Goal: Complete application form: Fill out and submit a form for a specific purpose

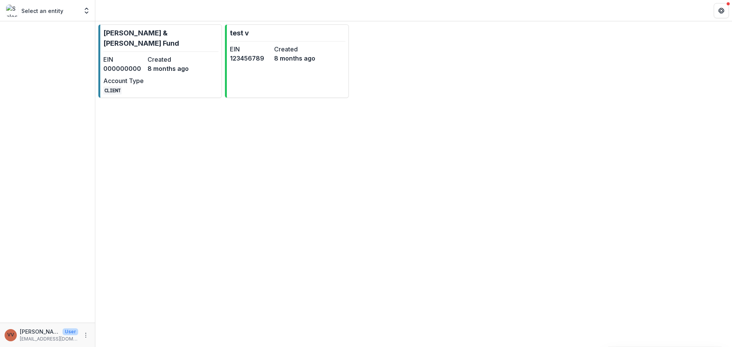
click at [173, 67] on div "EIN 000000000 Created [DATE] Account Type CLIENT" at bounding box center [145, 75] width 85 height 40
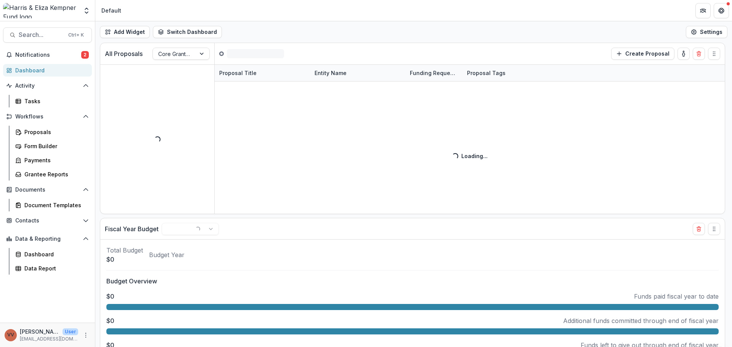
click at [66, 52] on span "Notifications" at bounding box center [48, 55] width 66 height 6
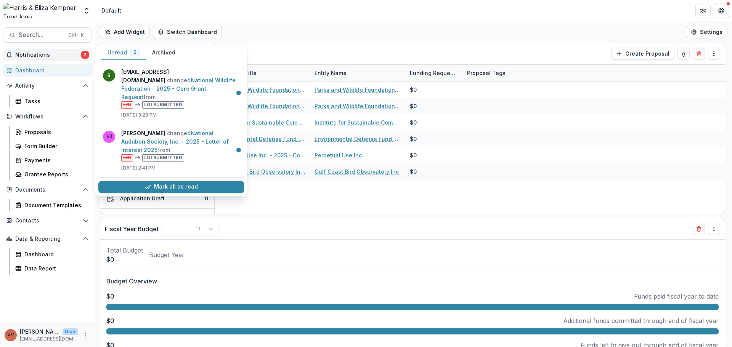
click at [66, 52] on span "Notifications" at bounding box center [48, 55] width 66 height 6
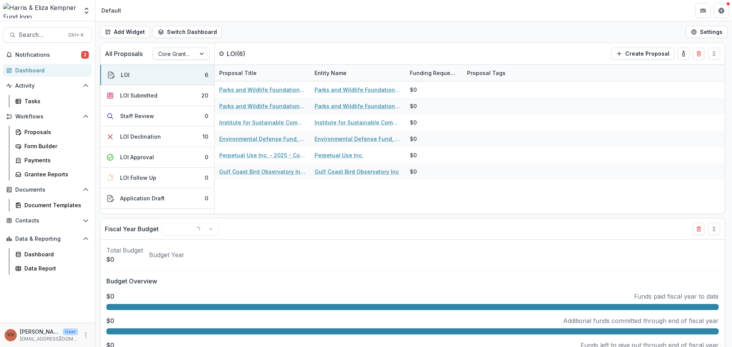
click at [86, 334] on icon "More" at bounding box center [86, 335] width 6 height 6
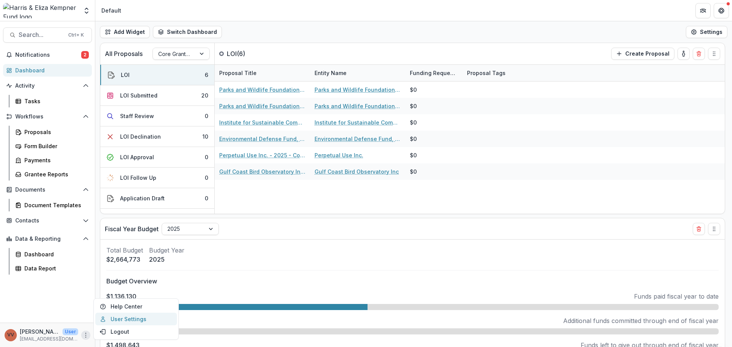
click at [133, 317] on link "User Settings" at bounding box center [136, 319] width 82 height 13
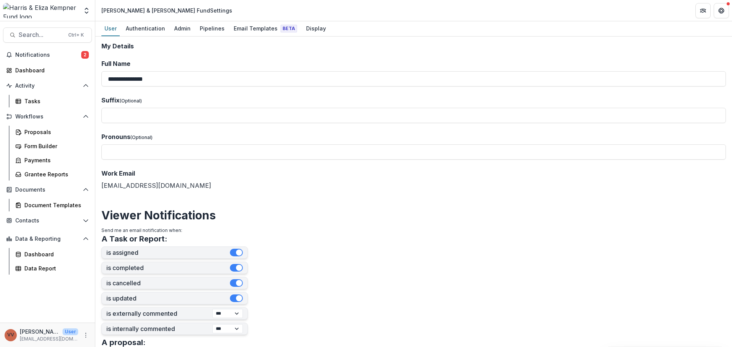
click at [258, 24] on div "Email Templates Beta" at bounding box center [265, 28] width 69 height 11
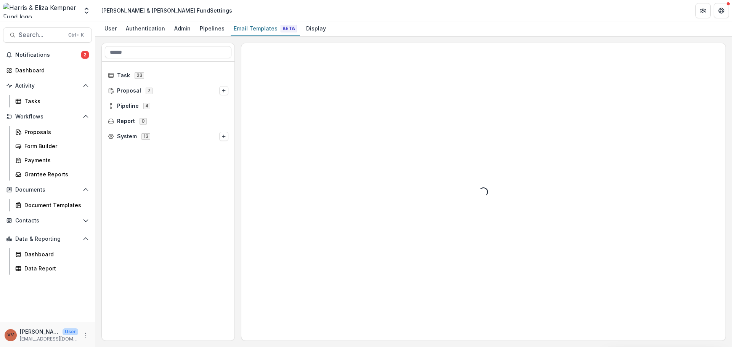
click at [180, 106] on span "Pipeline 4" at bounding box center [168, 106] width 120 height 6
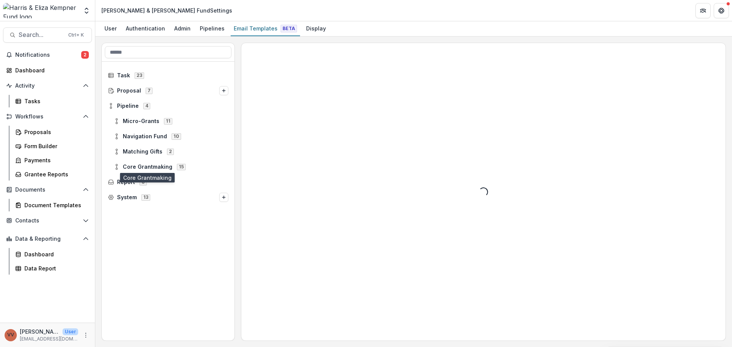
click at [157, 167] on span "Core Grantmaking" at bounding box center [148, 167] width 50 height 6
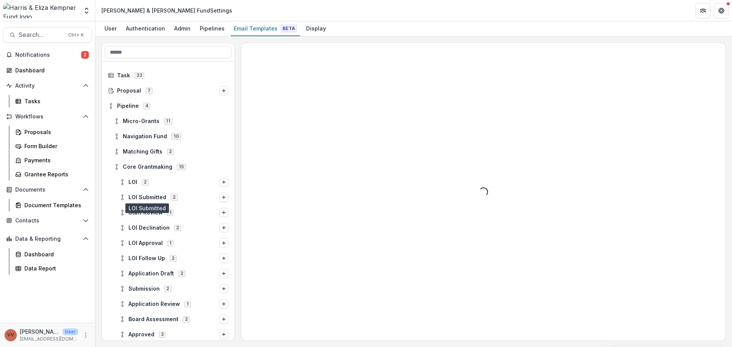
click at [161, 196] on span "LOI Submitted" at bounding box center [147, 197] width 38 height 6
click at [166, 211] on span "Stage Change Message" at bounding box center [181, 213] width 94 height 6
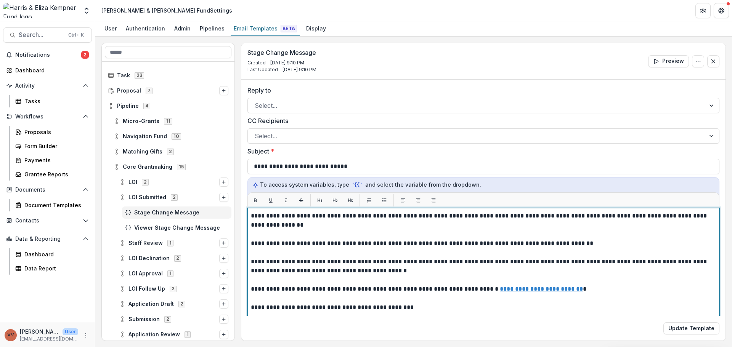
click at [332, 221] on p "**********" at bounding box center [482, 221] width 463 height 18
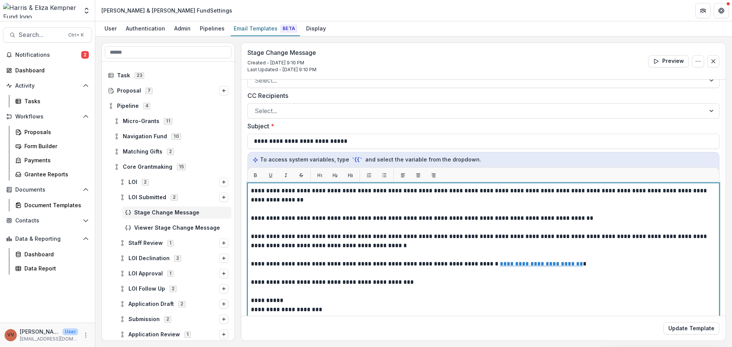
scroll to position [38, 0]
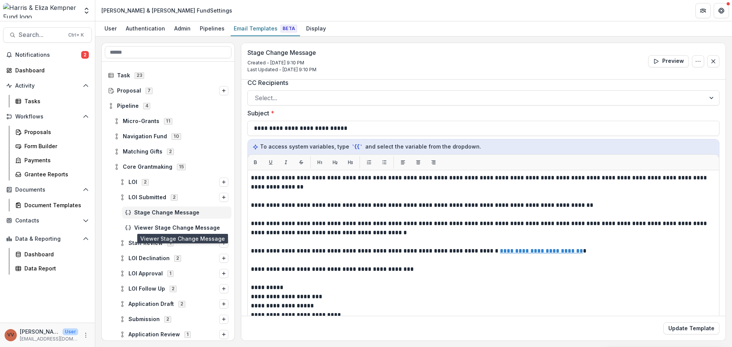
click at [178, 226] on span "Viewer Stage Change Message" at bounding box center [181, 228] width 94 height 6
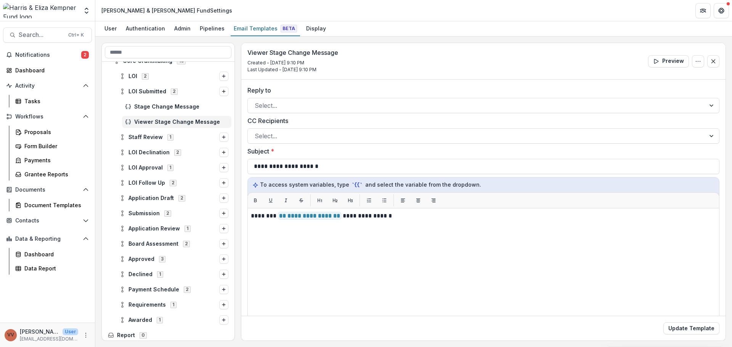
scroll to position [114, 0]
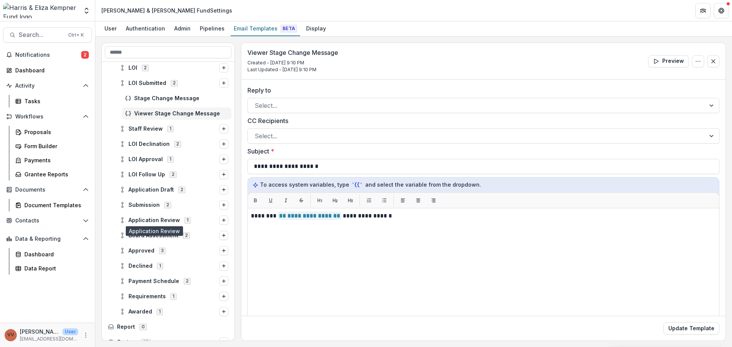
click at [146, 218] on span "Application Review" at bounding box center [153, 220] width 51 height 6
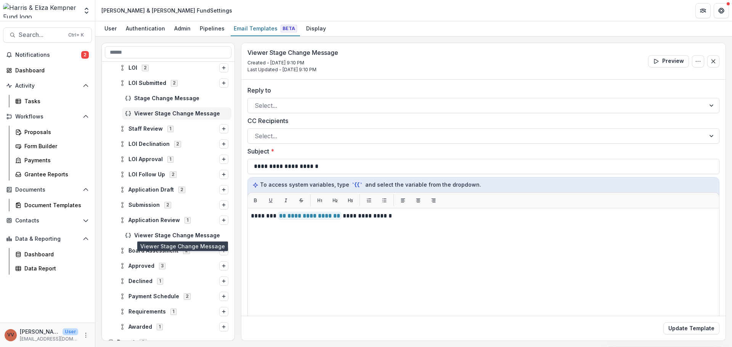
click at [157, 235] on span "Viewer Stage Change Message" at bounding box center [181, 236] width 94 height 6
click at [145, 203] on span "Submission" at bounding box center [143, 205] width 31 height 6
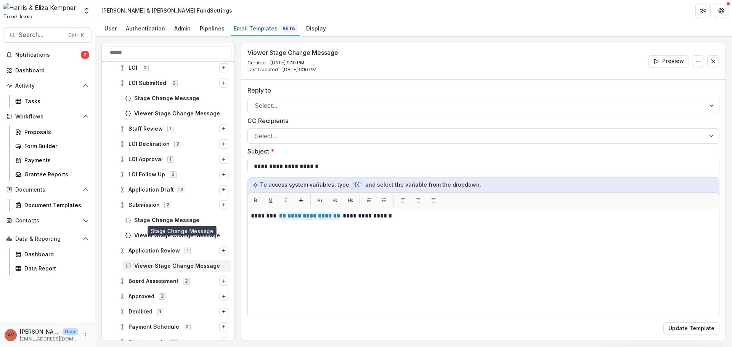
click at [156, 217] on span "Stage Change Message" at bounding box center [181, 220] width 94 height 6
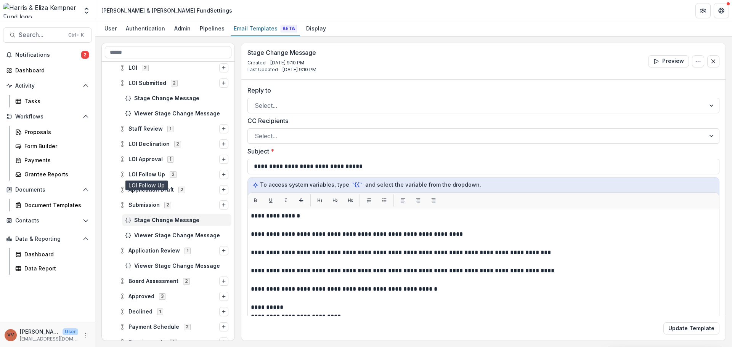
click at [150, 172] on span "LOI Follow Up" at bounding box center [146, 175] width 37 height 6
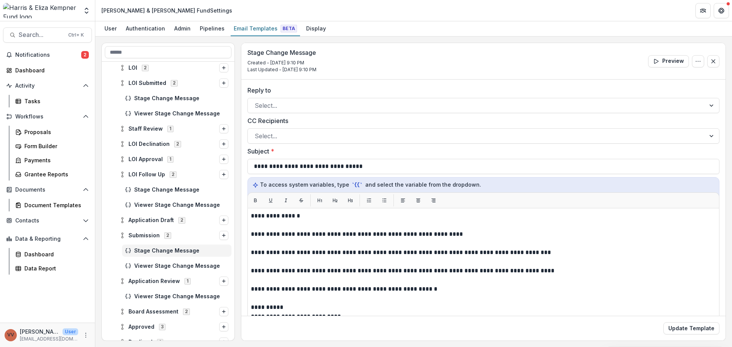
click at [152, 183] on div "Stage Change Message" at bounding box center [168, 189] width 133 height 15
click at [151, 193] on span "Stage Change Message" at bounding box center [181, 190] width 94 height 6
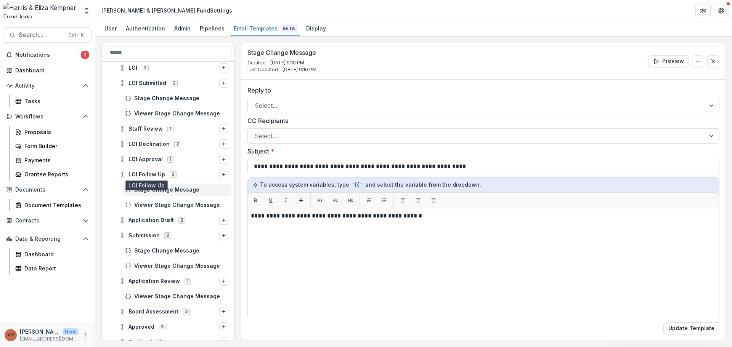
click at [154, 174] on span "LOI Follow Up" at bounding box center [146, 175] width 37 height 6
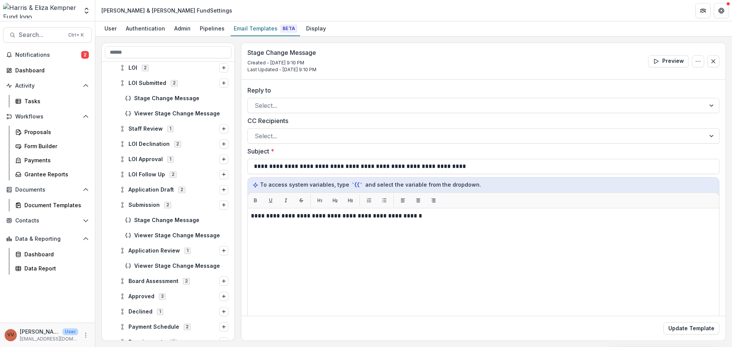
click at [150, 157] on span "LOI Approval" at bounding box center [145, 159] width 34 height 6
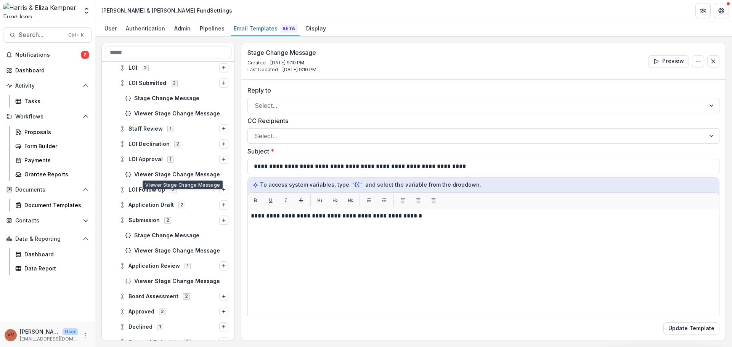
click at [151, 173] on span "Viewer Stage Change Message" at bounding box center [181, 175] width 94 height 6
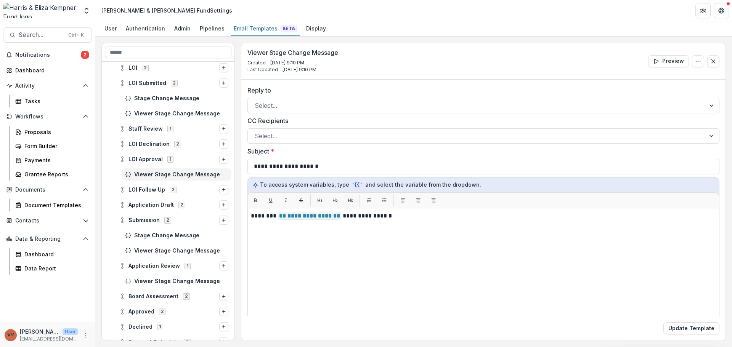
click at [152, 139] on div "LOI Declination 2" at bounding box center [173, 144] width 115 height 12
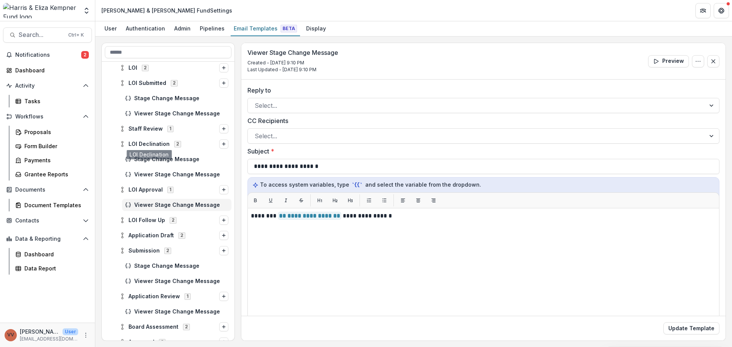
click at [154, 155] on div "Stage Change Message" at bounding box center [176, 159] width 109 height 12
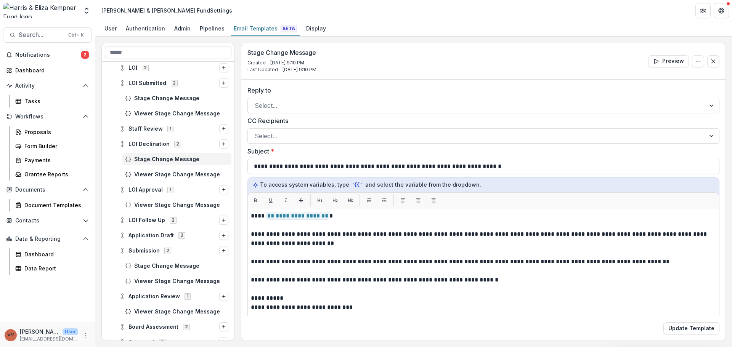
click at [144, 247] on div "Submission 2" at bounding box center [173, 251] width 115 height 12
click at [163, 101] on span "Stage Change Message" at bounding box center [181, 98] width 94 height 6
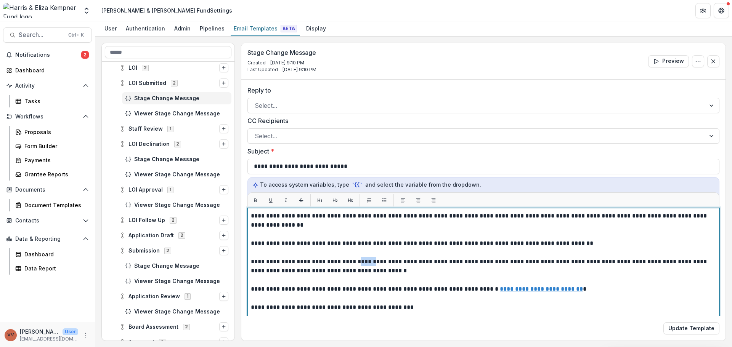
drag, startPoint x: 375, startPoint y: 263, endPoint x: 357, endPoint y: 263, distance: 18.3
click at [357, 263] on p "**********" at bounding box center [482, 266] width 463 height 18
click at [349, 269] on p "**********" at bounding box center [482, 266] width 463 height 18
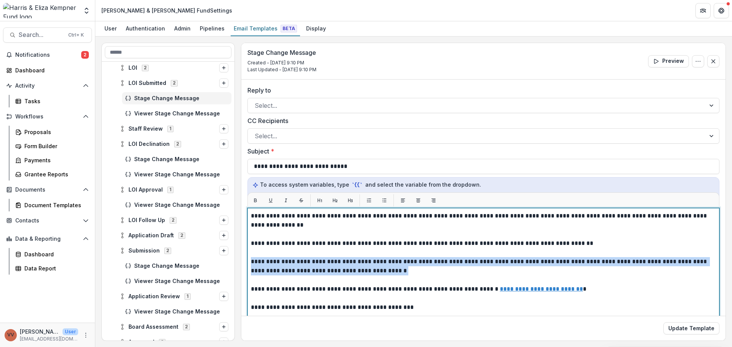
drag, startPoint x: 381, startPoint y: 274, endPoint x: 242, endPoint y: 259, distance: 139.6
click at [242, 259] on div "**********" at bounding box center [483, 256] width 484 height 353
click at [392, 269] on p "**********" at bounding box center [482, 266] width 463 height 18
drag, startPoint x: 358, startPoint y: 271, endPoint x: 250, endPoint y: 265, distance: 108.8
click at [250, 265] on div "**********" at bounding box center [483, 303] width 472 height 191
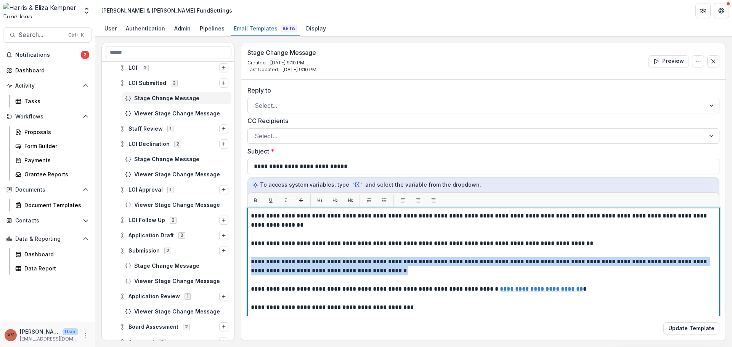
click at [366, 269] on p "**********" at bounding box center [482, 266] width 463 height 18
drag, startPoint x: 363, startPoint y: 273, endPoint x: 244, endPoint y: 256, distance: 120.2
click at [244, 256] on div "**********" at bounding box center [483, 256] width 484 height 353
click at [255, 263] on p "**********" at bounding box center [482, 266] width 463 height 18
drag, startPoint x: 363, startPoint y: 273, endPoint x: 240, endPoint y: 265, distance: 123.4
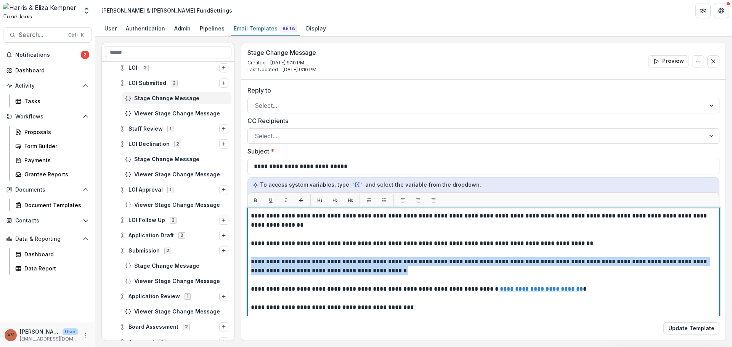
click at [240, 265] on div "**********" at bounding box center [413, 192] width 624 height 298
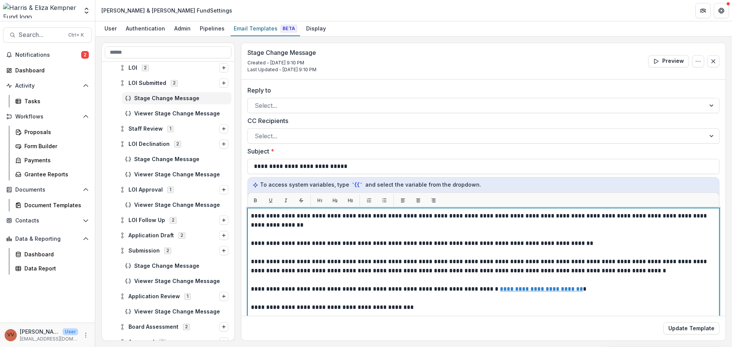
click at [363, 274] on p "**********" at bounding box center [482, 266] width 463 height 18
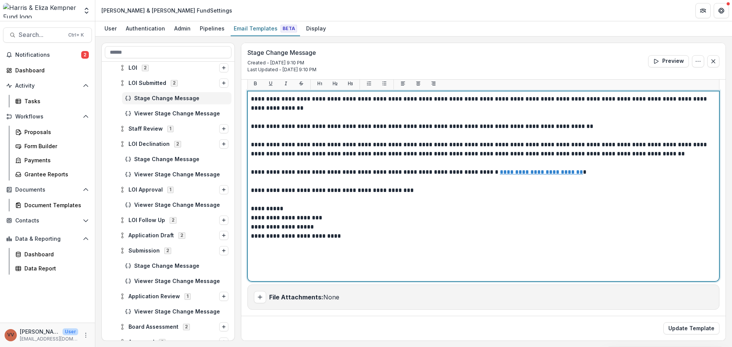
scroll to position [79, 0]
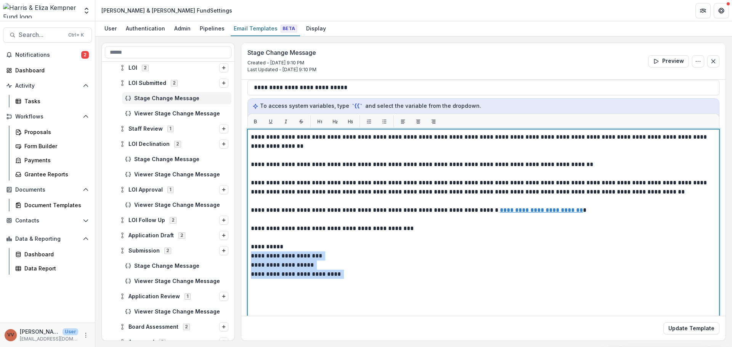
drag, startPoint x: 366, startPoint y: 274, endPoint x: 248, endPoint y: 259, distance: 118.8
click at [248, 259] on div "**********" at bounding box center [483, 224] width 472 height 191
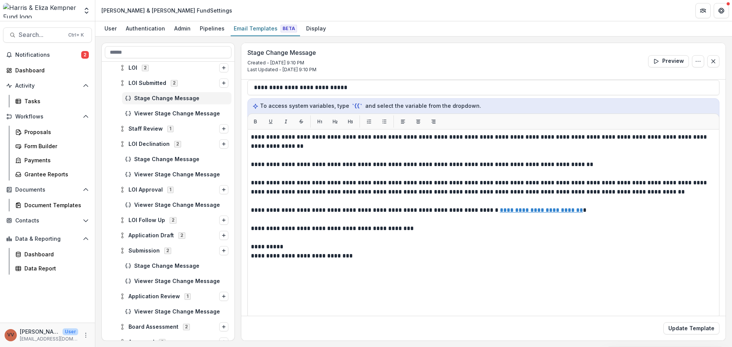
click at [676, 329] on button "Update Template" at bounding box center [691, 328] width 56 height 12
click at [157, 101] on span "Viewer Stage Change Message" at bounding box center [181, 98] width 94 height 6
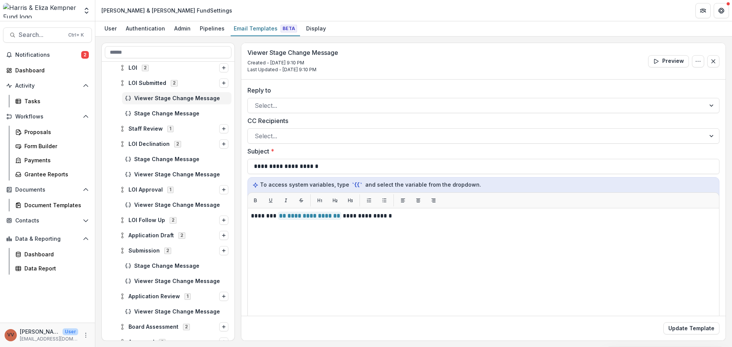
click at [165, 116] on span "Stage Change Message" at bounding box center [181, 114] width 94 height 6
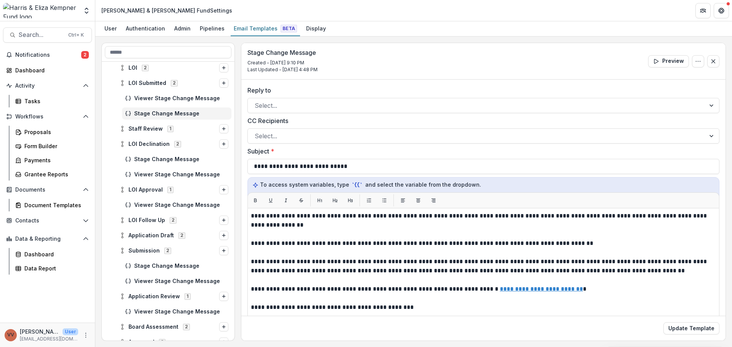
click at [49, 54] on span "Notifications" at bounding box center [48, 55] width 66 height 6
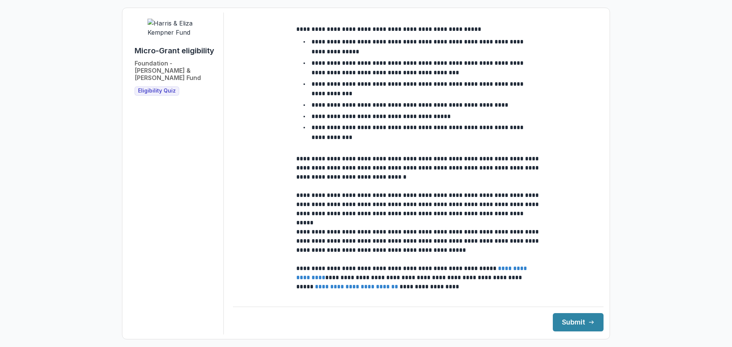
scroll to position [267, 0]
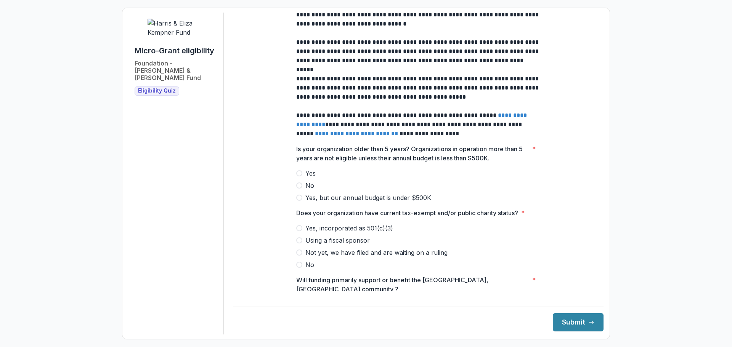
click at [297, 176] on span at bounding box center [299, 173] width 6 height 6
click at [299, 189] on label "No" at bounding box center [418, 185] width 244 height 9
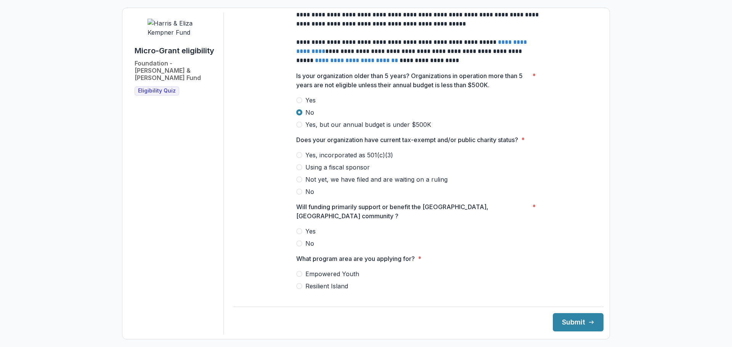
scroll to position [343, 0]
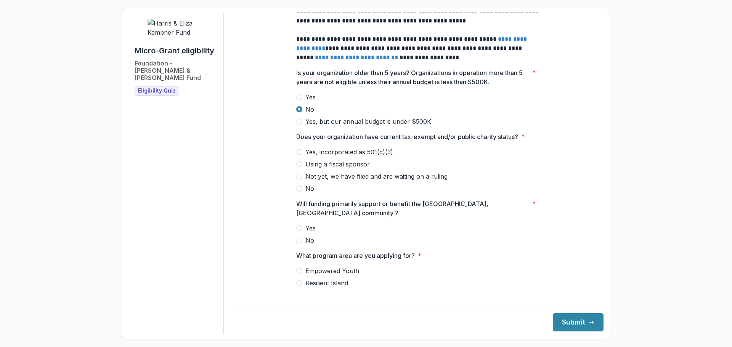
click at [298, 155] on label "Yes, incorporated as 501(c)(3)" at bounding box center [418, 152] width 244 height 9
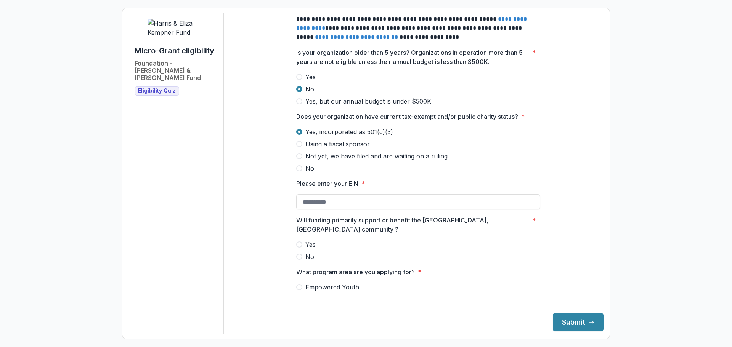
scroll to position [381, 0]
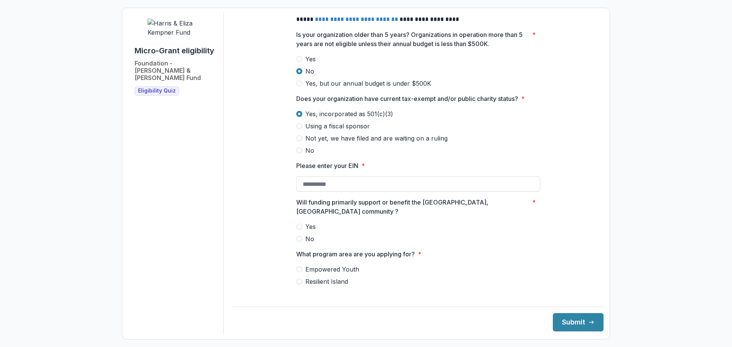
click at [322, 192] on input "Please enter your EIN *" at bounding box center [418, 183] width 244 height 15
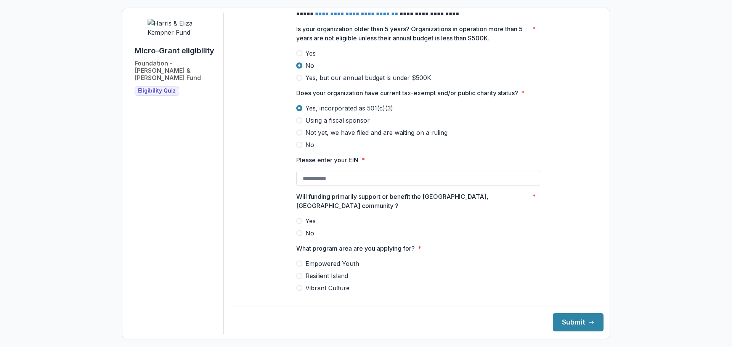
scroll to position [398, 0]
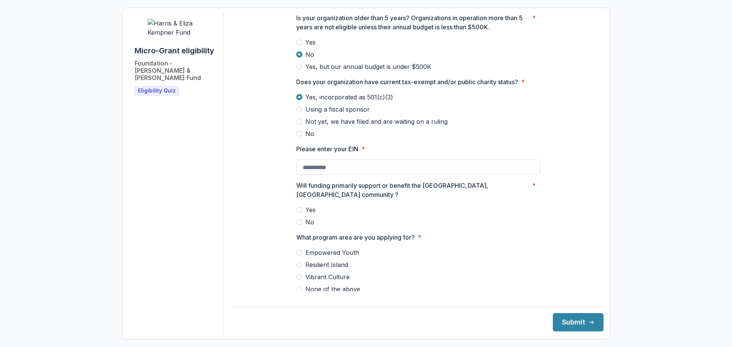
click at [318, 175] on input "Please enter your EIN *" at bounding box center [418, 167] width 244 height 15
paste input "**********"
click at [306, 207] on span "Yes" at bounding box center [310, 209] width 10 height 9
type input "**********"
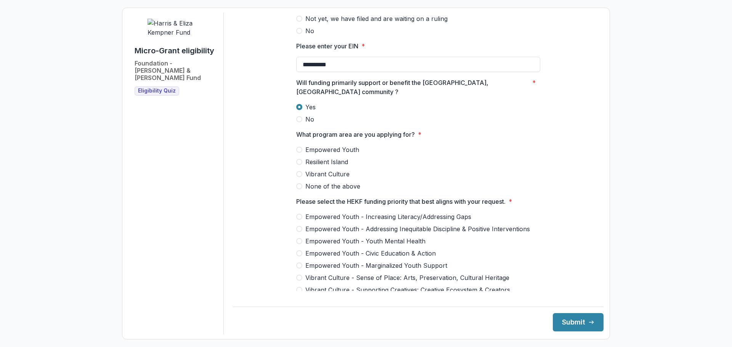
scroll to position [512, 0]
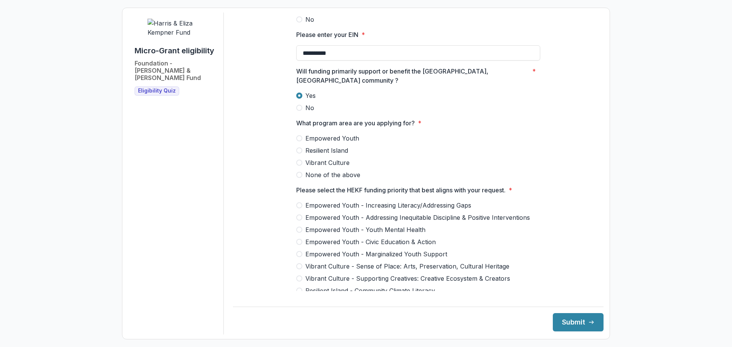
click at [323, 161] on span "Vibrant Culture" at bounding box center [327, 162] width 44 height 9
click at [316, 269] on div "Empowered Youth - Increasing Literacy/Addressing Gaps Empowered Youth - Address…" at bounding box center [418, 266] width 244 height 131
click at [319, 265] on span "Vibrant Culture - Sense of Place: Arts, Preservation, Cultural Heritage" at bounding box center [407, 266] width 204 height 9
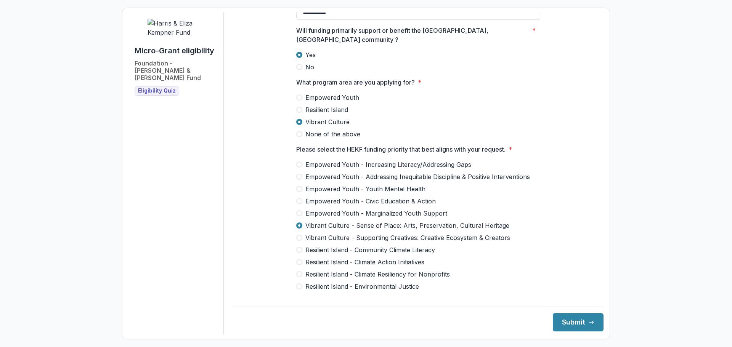
scroll to position [665, 0]
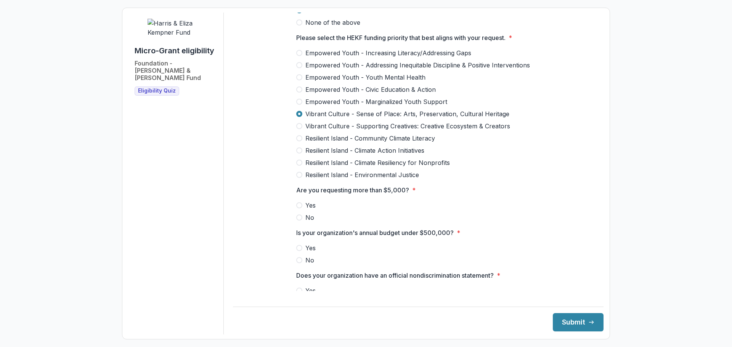
click at [300, 216] on span at bounding box center [299, 218] width 6 height 6
click at [297, 246] on span at bounding box center [299, 248] width 6 height 6
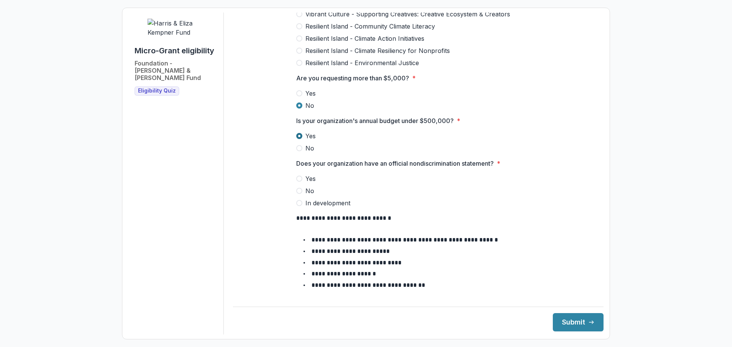
scroll to position [779, 0]
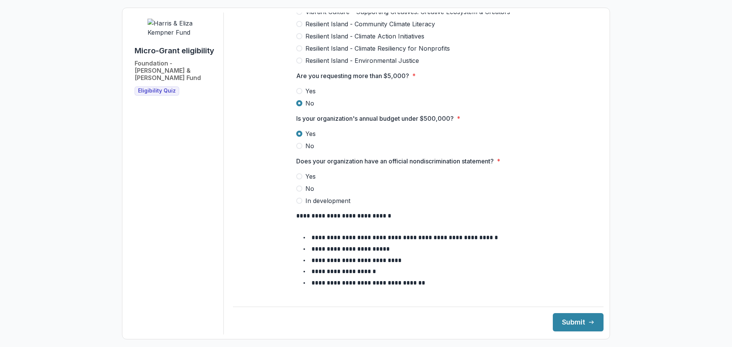
click at [302, 174] on label "Yes" at bounding box center [418, 176] width 244 height 9
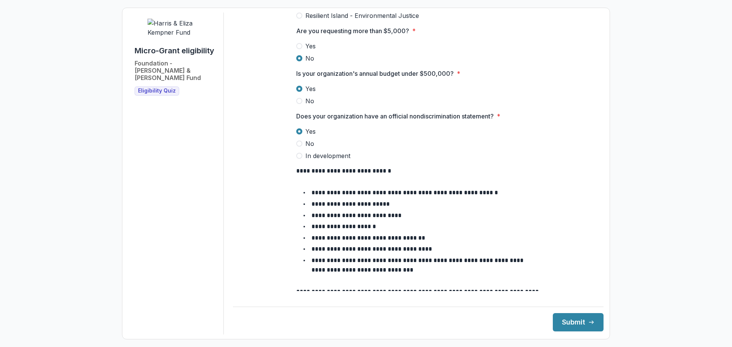
scroll to position [894, 0]
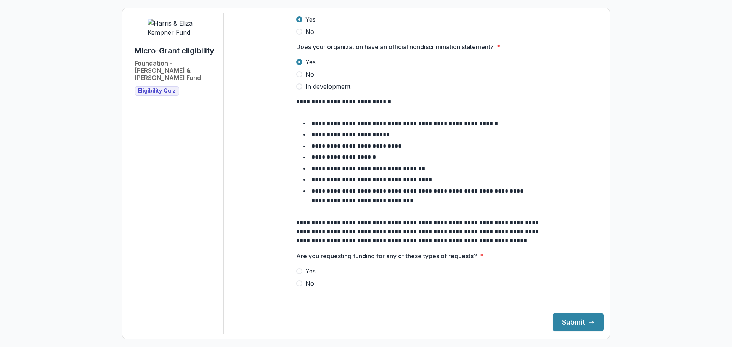
click at [303, 279] on label "No" at bounding box center [418, 283] width 244 height 9
click at [565, 318] on button "Submit" at bounding box center [578, 322] width 51 height 18
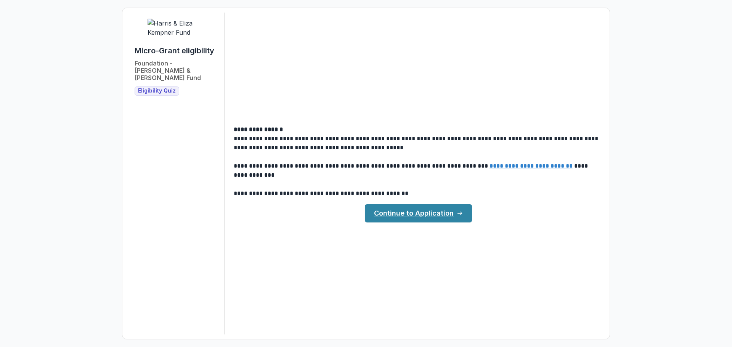
click at [406, 212] on link "Continue to Application" at bounding box center [418, 213] width 107 height 18
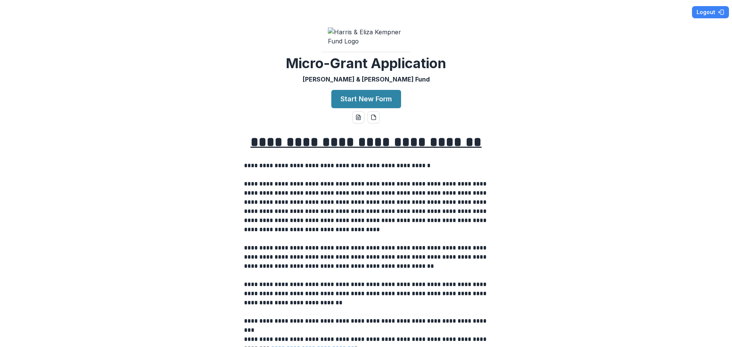
click at [701, 11] on button "Logout" at bounding box center [710, 12] width 37 height 12
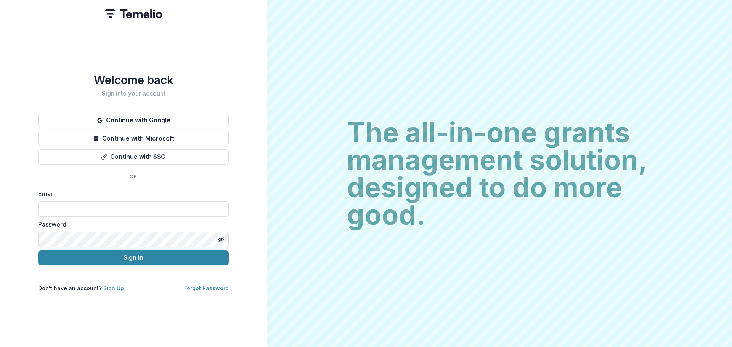
click at [77, 214] on input at bounding box center [133, 209] width 191 height 15
type input "**********"
click at [133, 263] on button "Sign In" at bounding box center [133, 257] width 191 height 15
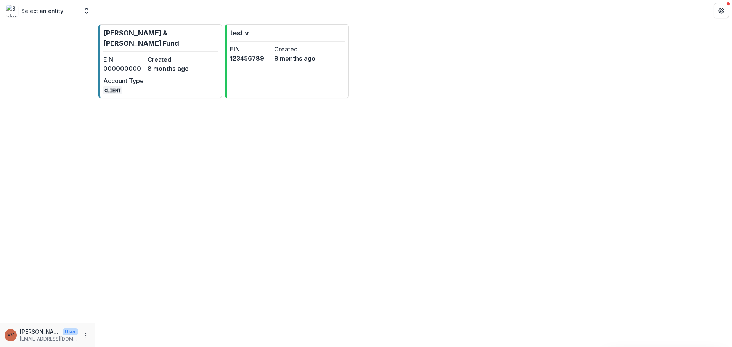
click at [184, 69] on div "EIN 000000000 Created [DATE] Account Type CLIENT" at bounding box center [145, 75] width 85 height 40
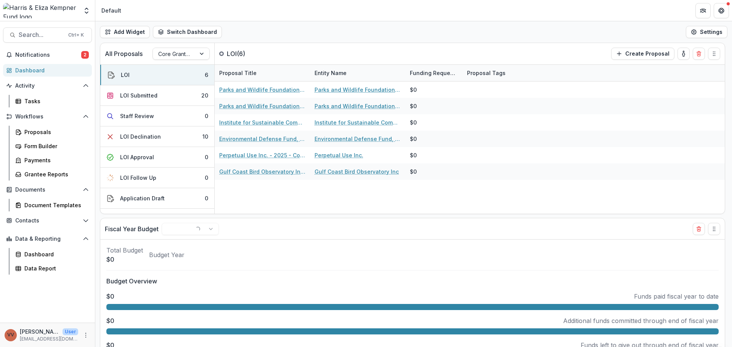
click at [12, 56] on icon "button" at bounding box center [9, 55] width 6 height 6
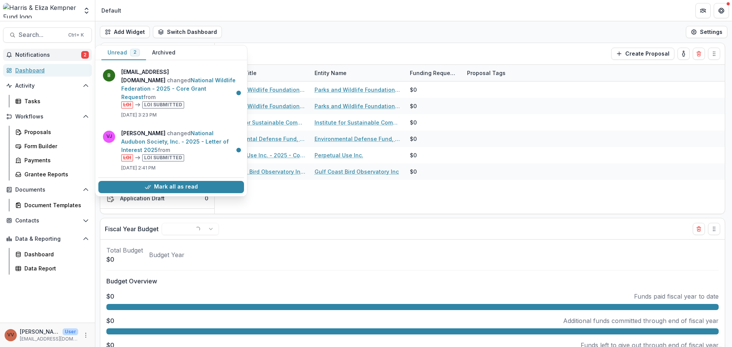
click at [32, 70] on div "Dashboard" at bounding box center [50, 70] width 71 height 8
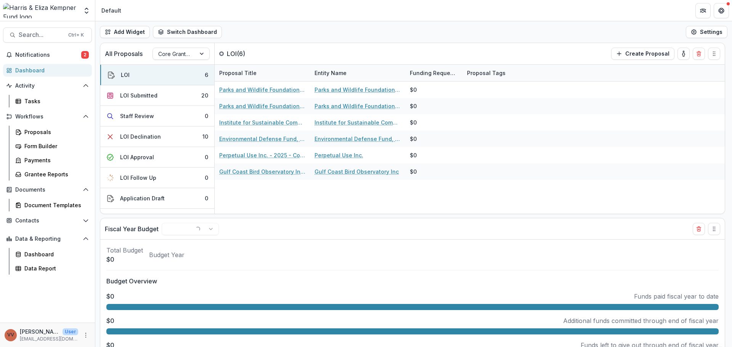
click at [184, 55] on div at bounding box center [174, 54] width 32 height 10
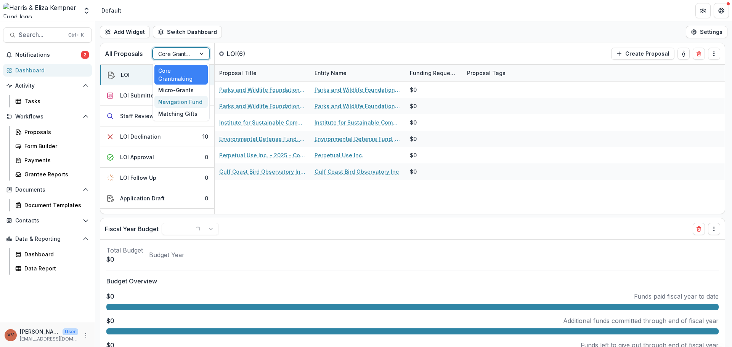
click at [191, 89] on div "Micro-Grants" at bounding box center [180, 91] width 53 height 12
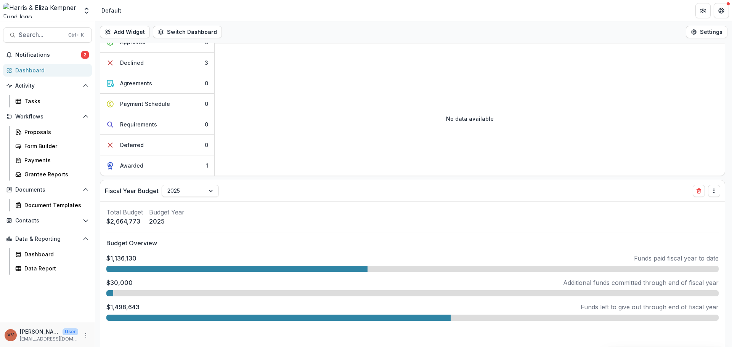
scroll to position [42, 0]
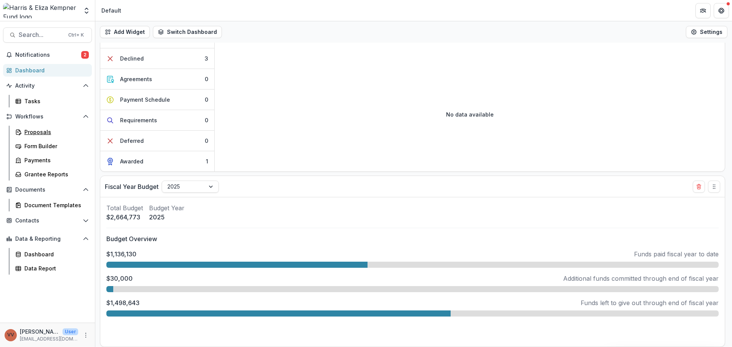
click at [44, 128] on div "Proposals" at bounding box center [54, 132] width 61 height 8
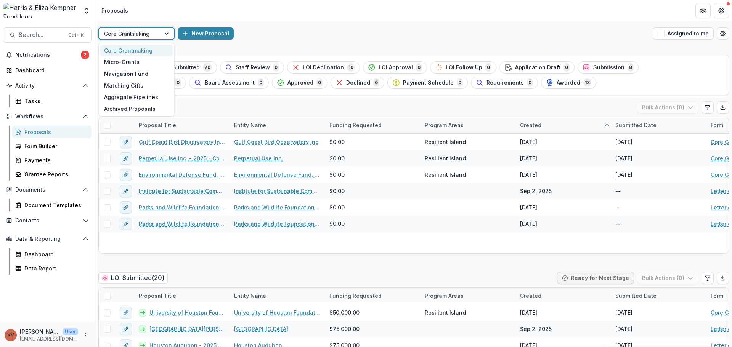
click at [149, 34] on div at bounding box center [129, 34] width 51 height 10
click at [136, 61] on div "Micro-Grants" at bounding box center [136, 62] width 72 height 12
click at [143, 35] on div at bounding box center [129, 34] width 51 height 10
click at [132, 66] on div "Micro-Grants" at bounding box center [136, 62] width 72 height 12
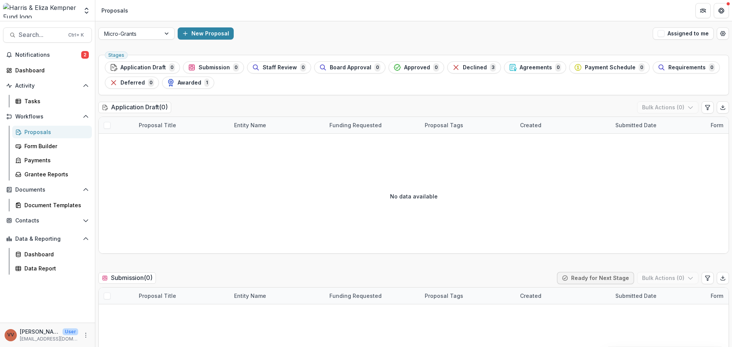
click at [29, 8] on img at bounding box center [40, 10] width 75 height 15
click at [87, 340] on div "VV Vivian Victoria User vavictoria@kempnerfund.org" at bounding box center [48, 335] width 86 height 15
click at [84, 339] on button "More" at bounding box center [85, 335] width 9 height 9
click at [62, 338] on p "vavictoria@kempnerfund.org" at bounding box center [49, 339] width 58 height 7
click at [34, 339] on p "vavictoria@kempnerfund.org" at bounding box center [49, 339] width 58 height 7
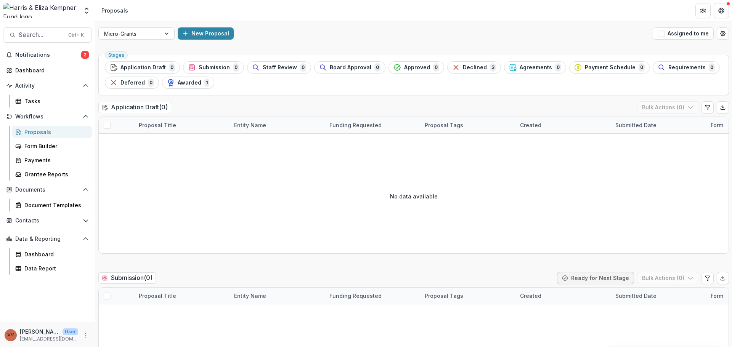
click at [14, 337] on div "VV" at bounding box center [10, 335] width 7 height 5
click at [85, 337] on icon "More" at bounding box center [86, 335] width 6 height 6
click at [88, 9] on polyline "Open entity switcher" at bounding box center [86, 9] width 3 height 2
click at [29, 71] on div "test v" at bounding box center [22, 69] width 15 height 8
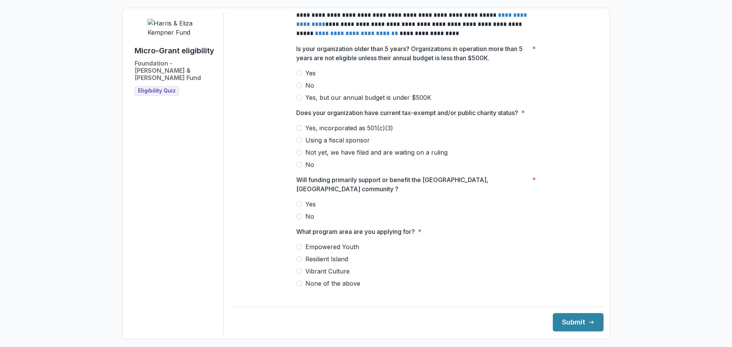
scroll to position [267, 0]
